Goal: Task Accomplishment & Management: Use online tool/utility

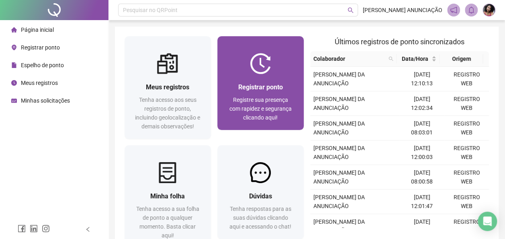
click at [264, 63] on img at bounding box center [260, 63] width 21 height 21
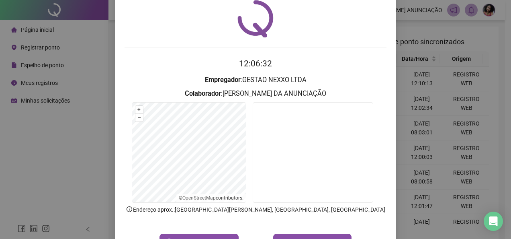
scroll to position [40, 0]
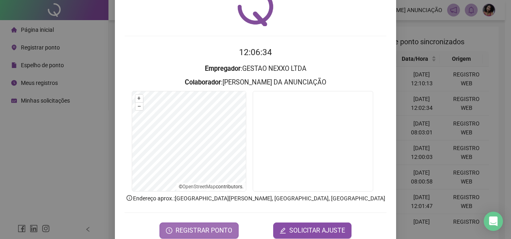
click at [206, 223] on button "REGISTRAR PONTO" at bounding box center [198, 230] width 79 height 16
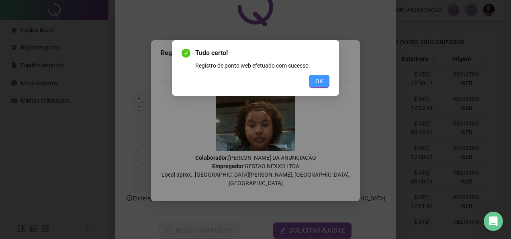
click at [319, 84] on span "OK" at bounding box center [319, 81] width 8 height 9
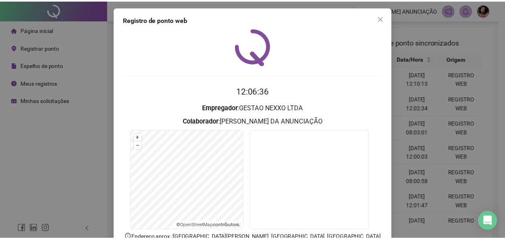
scroll to position [0, 0]
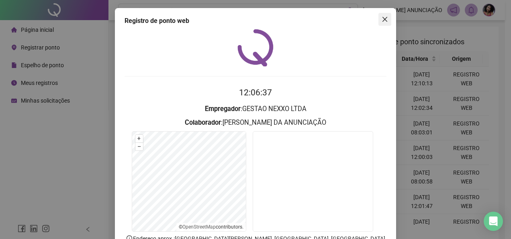
click at [384, 19] on icon "close" at bounding box center [385, 19] width 6 height 6
